Goal: Information Seeking & Learning: Learn about a topic

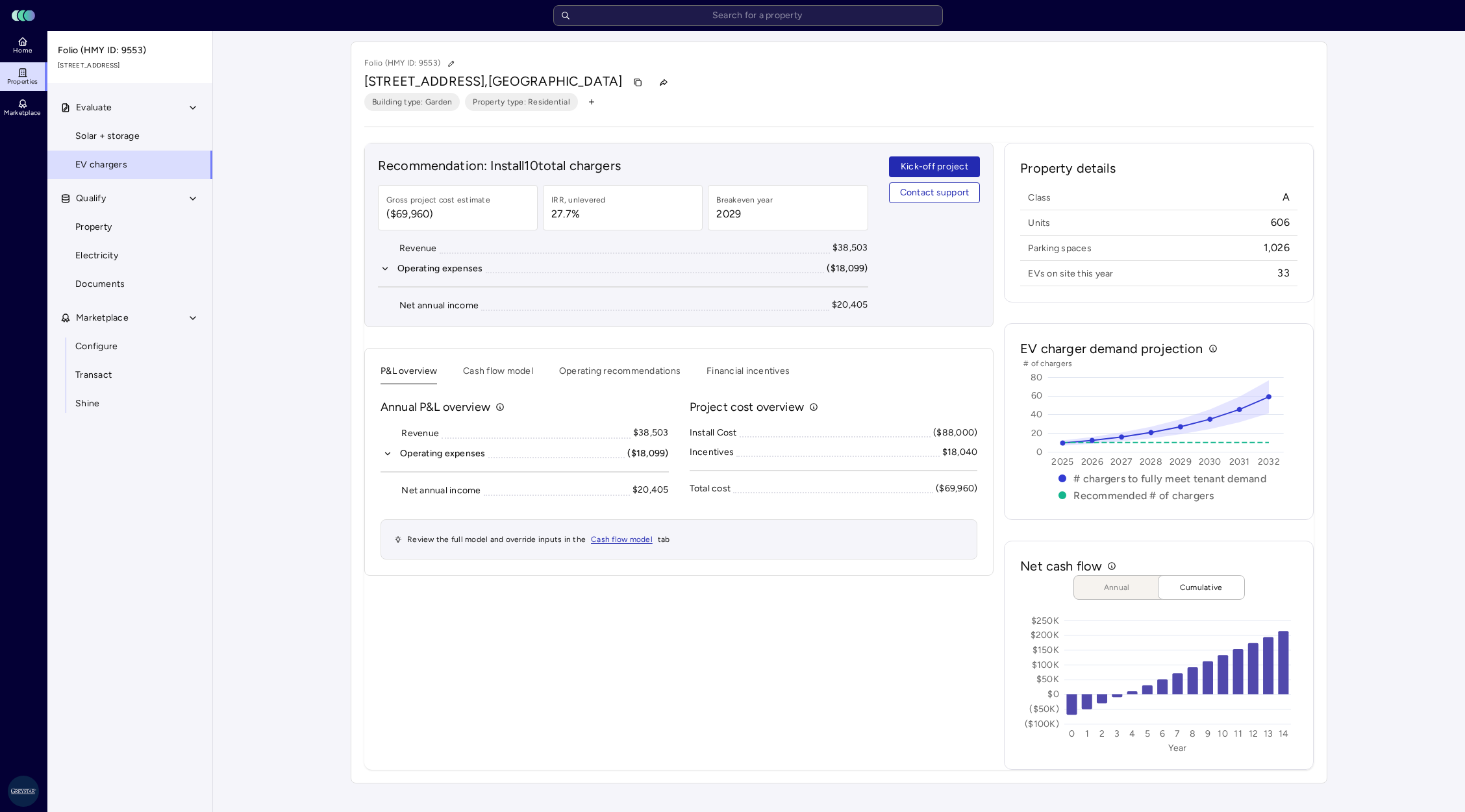
click at [509, 368] on button "Cash flow model" at bounding box center [498, 374] width 70 height 20
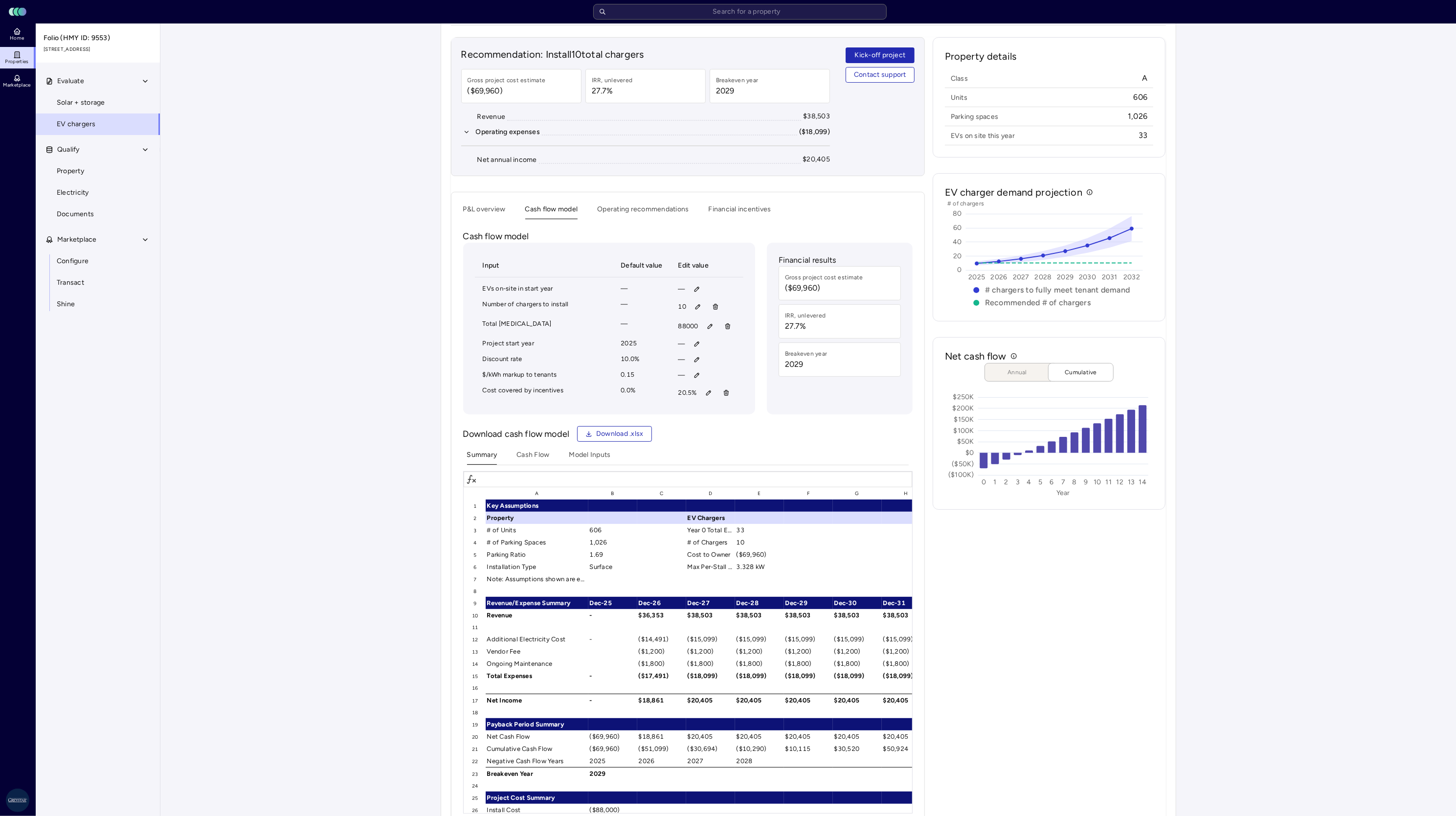
scroll to position [98, 0]
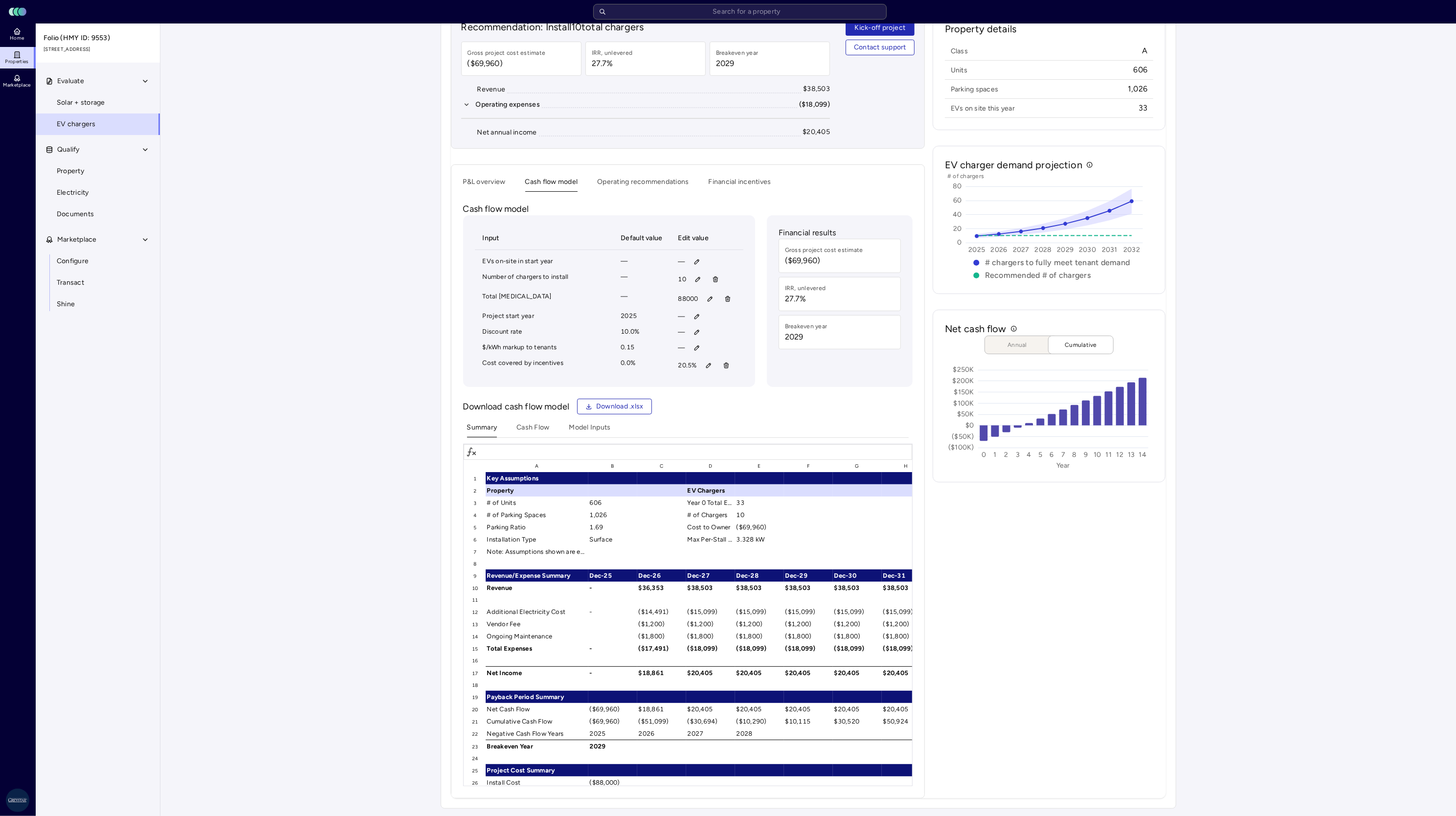
click at [632, 185] on button "Operating recommendations" at bounding box center [643, 184] width 91 height 15
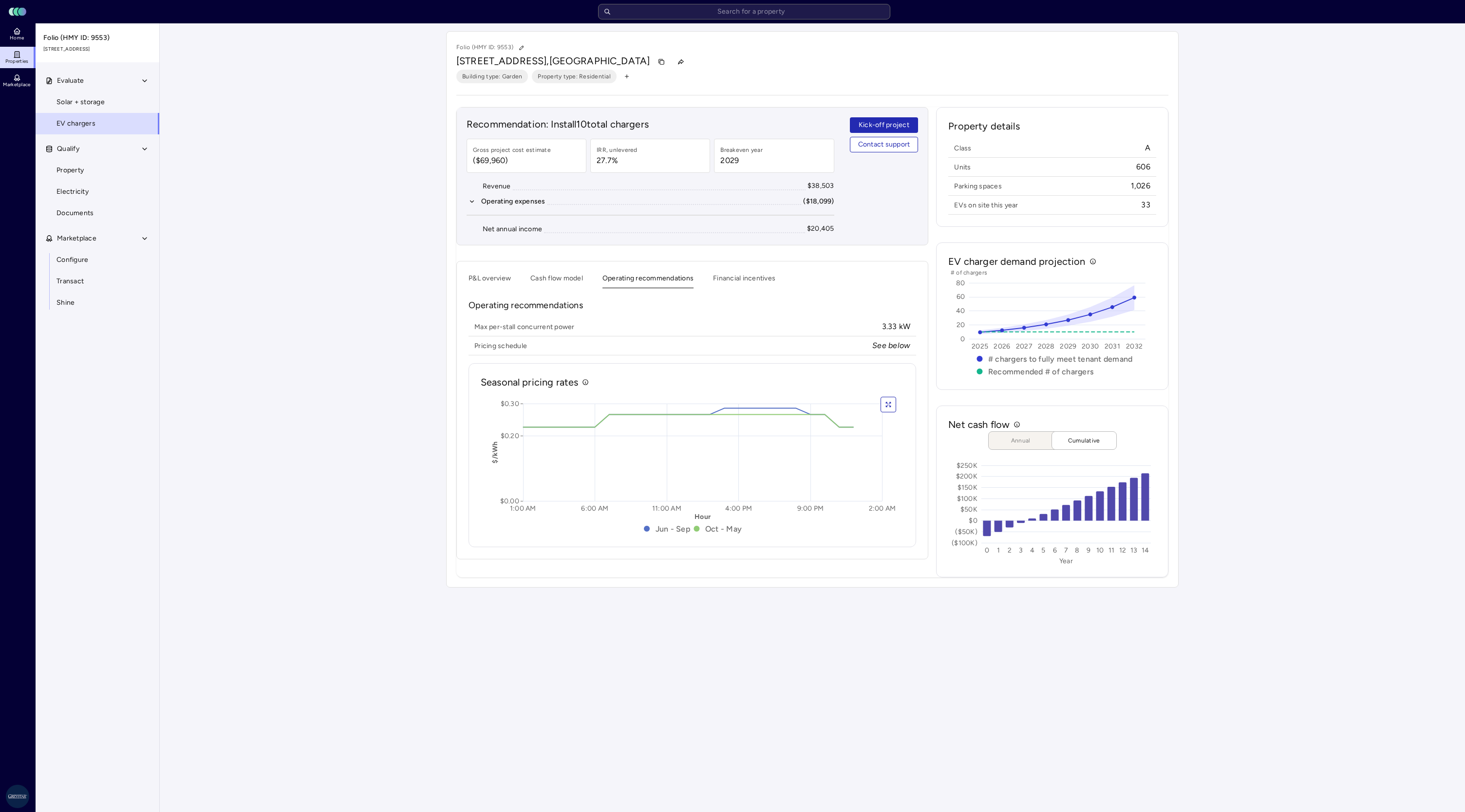
drag, startPoint x: 751, startPoint y: 275, endPoint x: 750, endPoint y: 280, distance: 5.1
click at [751, 275] on button "Financial incentives" at bounding box center [744, 280] width 63 height 15
